Goal: Transaction & Acquisition: Purchase product/service

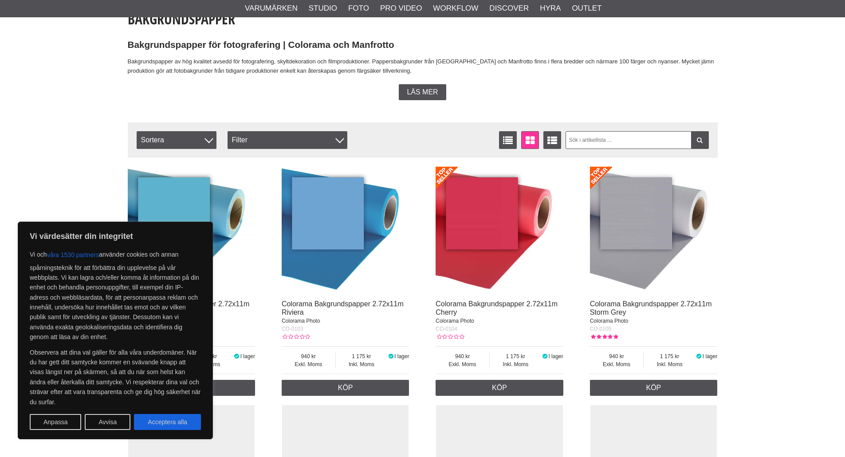
scroll to position [222, 0]
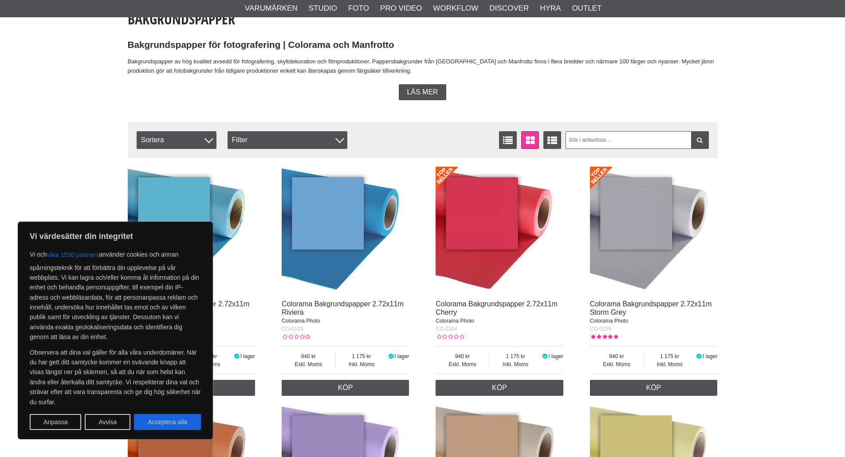
drag, startPoint x: 174, startPoint y: 306, endPoint x: 163, endPoint y: 348, distance: 44.1
drag, startPoint x: 163, startPoint y: 348, endPoint x: 165, endPoint y: 421, distance: 72.8
click at [165, 421] on button "Acceptera alla" at bounding box center [167, 422] width 67 height 16
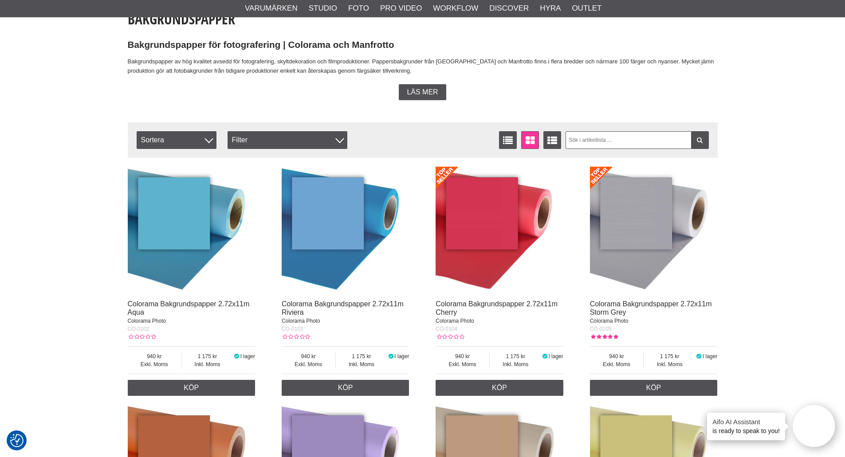
checkbox input "true"
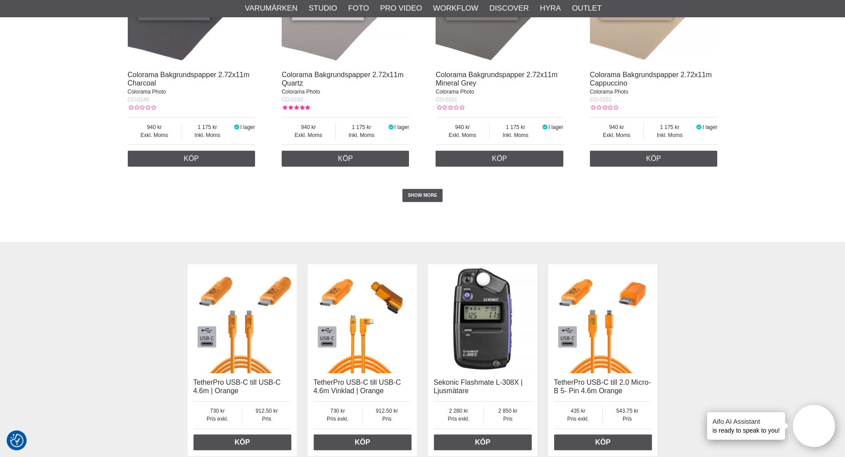
scroll to position [1995, 0]
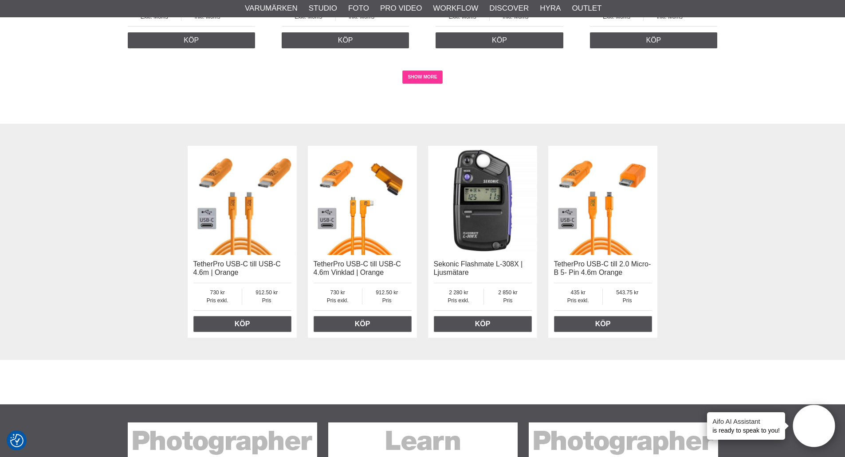
click at [408, 84] on link "SHOW MORE" at bounding box center [422, 77] width 40 height 13
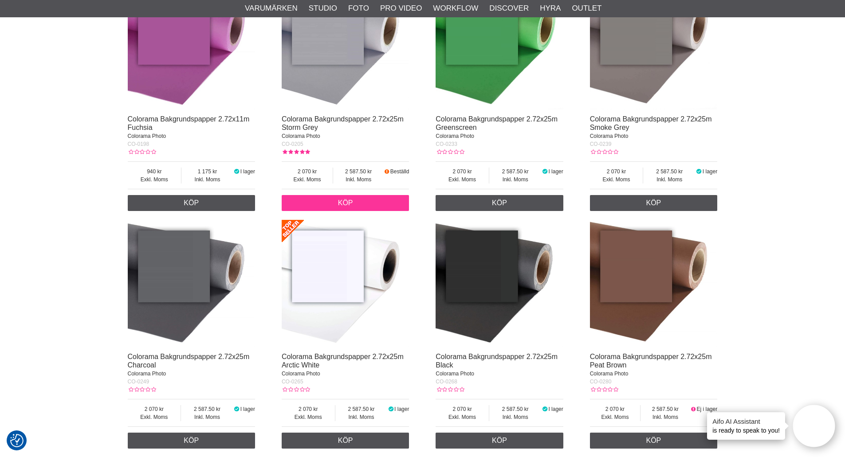
scroll to position [3370, 0]
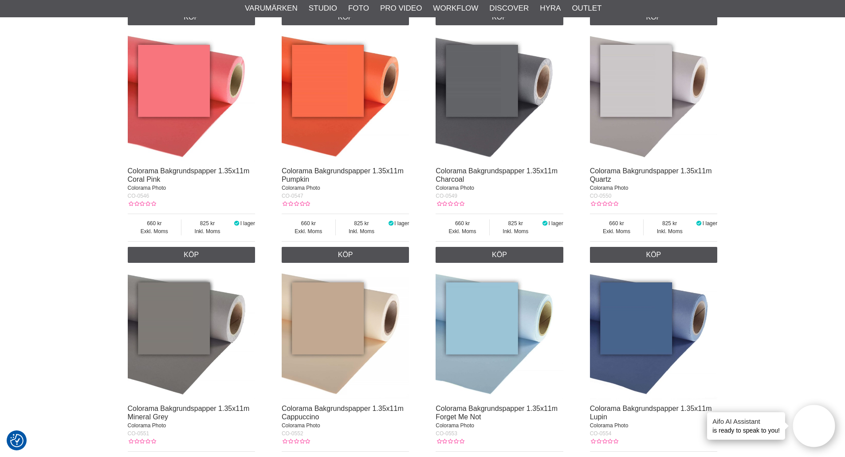
scroll to position [5543, 0]
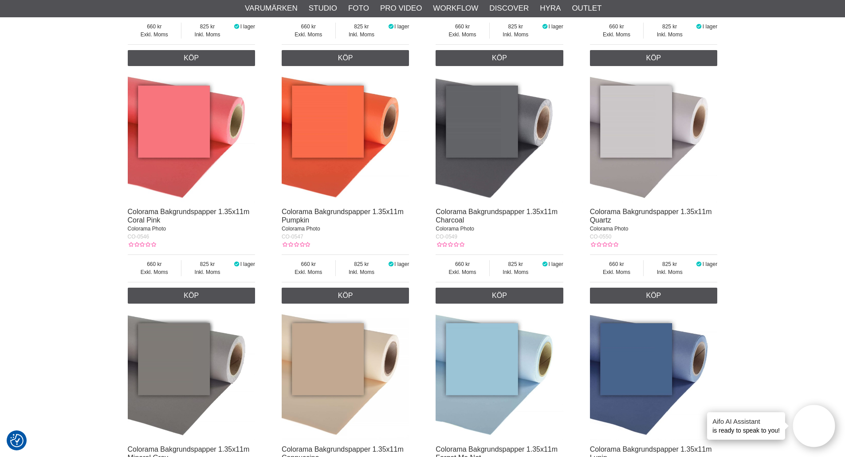
click at [380, 446] on div at bounding box center [346, 379] width 128 height 133
